Goal: Information Seeking & Learning: Learn about a topic

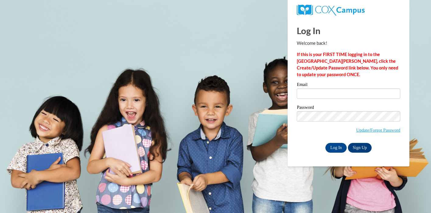
click at [347, 88] on label "Email" at bounding box center [347, 85] width 103 height 6
click at [347, 88] on input "Email" at bounding box center [347, 93] width 103 height 10
click at [347, 95] on input "Email" at bounding box center [347, 93] width 103 height 10
type input "kschoenenbergergross@sasd.net"
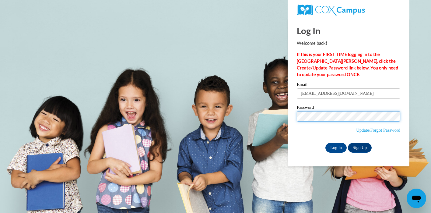
click at [325, 143] on input "Log In" at bounding box center [335, 148] width 21 height 10
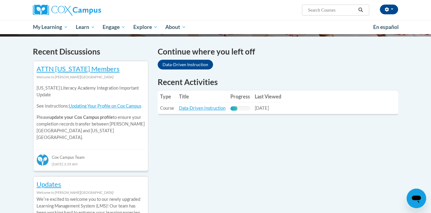
scroll to position [195, 0]
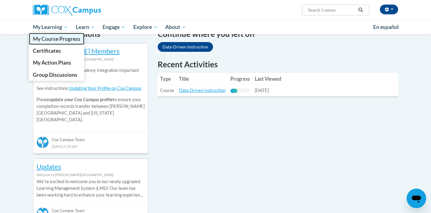
click at [53, 37] on span "My Course Progress" at bounding box center [56, 39] width 47 height 6
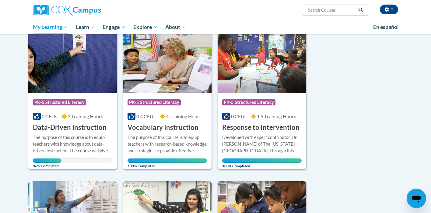
scroll to position [90, 0]
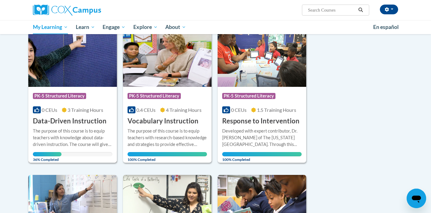
click at [55, 138] on div "The purpose of this course is to equip teachers with knowledge about data-drive…" at bounding box center [72, 137] width 79 height 20
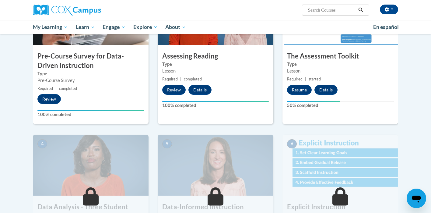
scroll to position [174, 0]
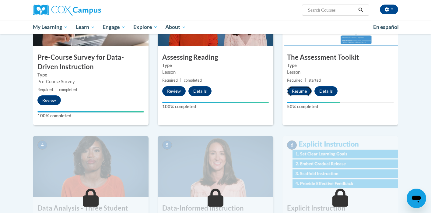
click at [298, 89] on button "Resume" at bounding box center [299, 91] width 25 height 10
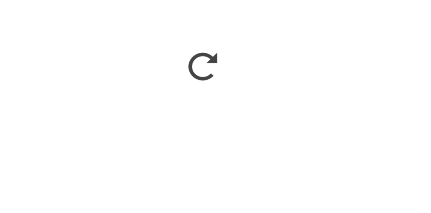
scroll to position [173, 0]
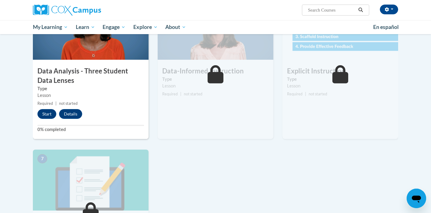
scroll to position [222, 0]
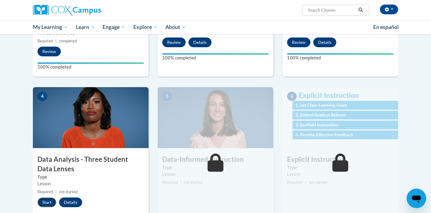
click at [41, 200] on button "Start" at bounding box center [46, 202] width 19 height 10
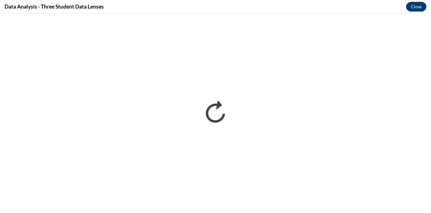
scroll to position [0, 0]
